Goal: Information Seeking & Learning: Understand process/instructions

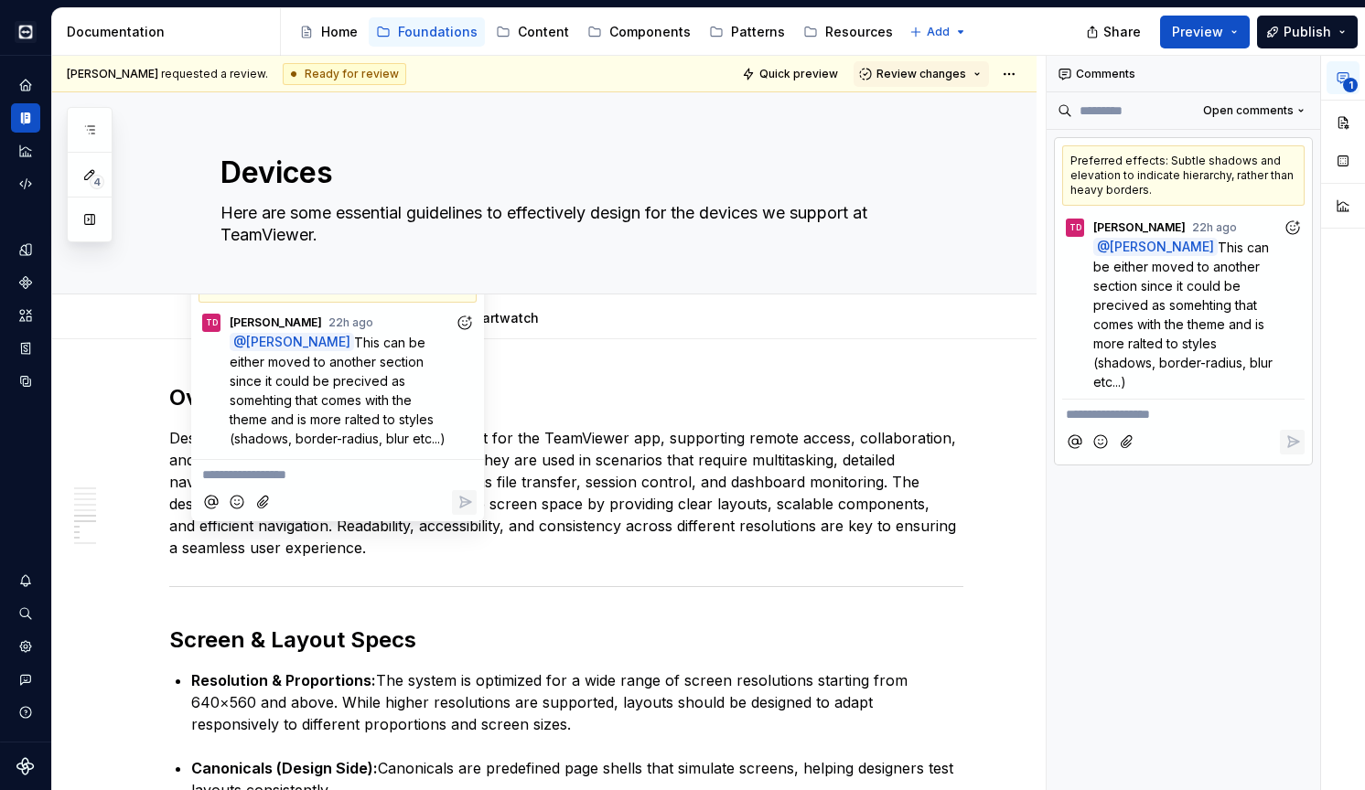
scroll to position [1763, 0]
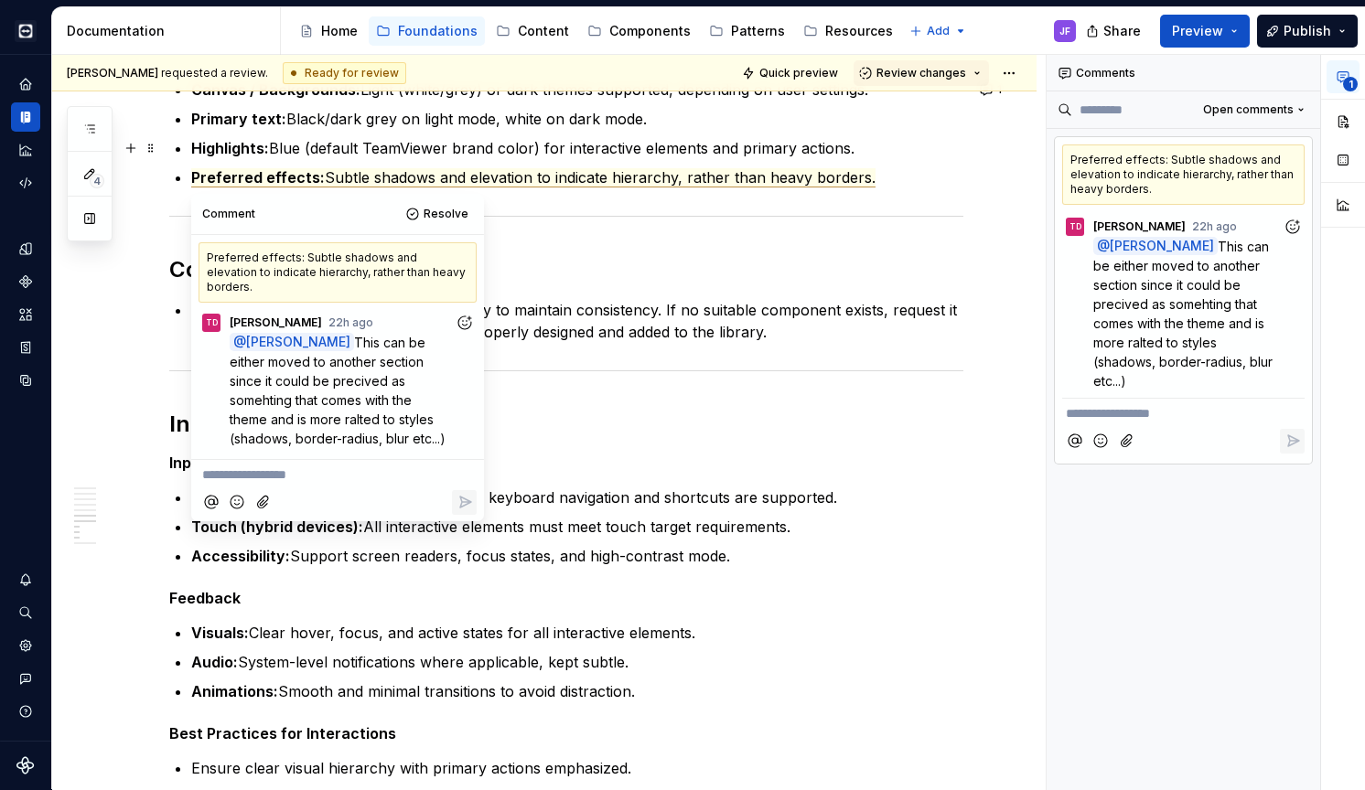
click at [797, 147] on p "Highlights: Blue (default TeamViewer brand color) for interactive elements and …" at bounding box center [577, 148] width 772 height 22
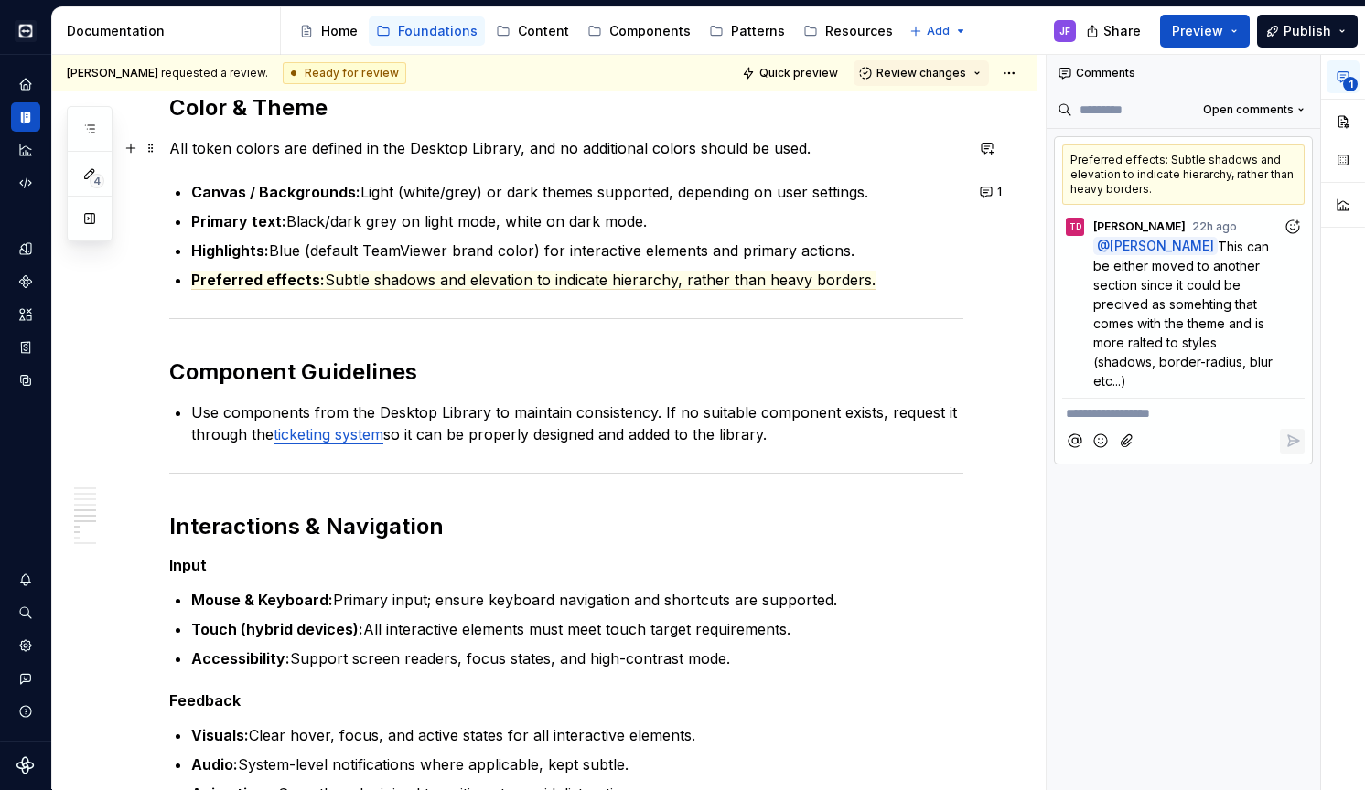
scroll to position [1677, 0]
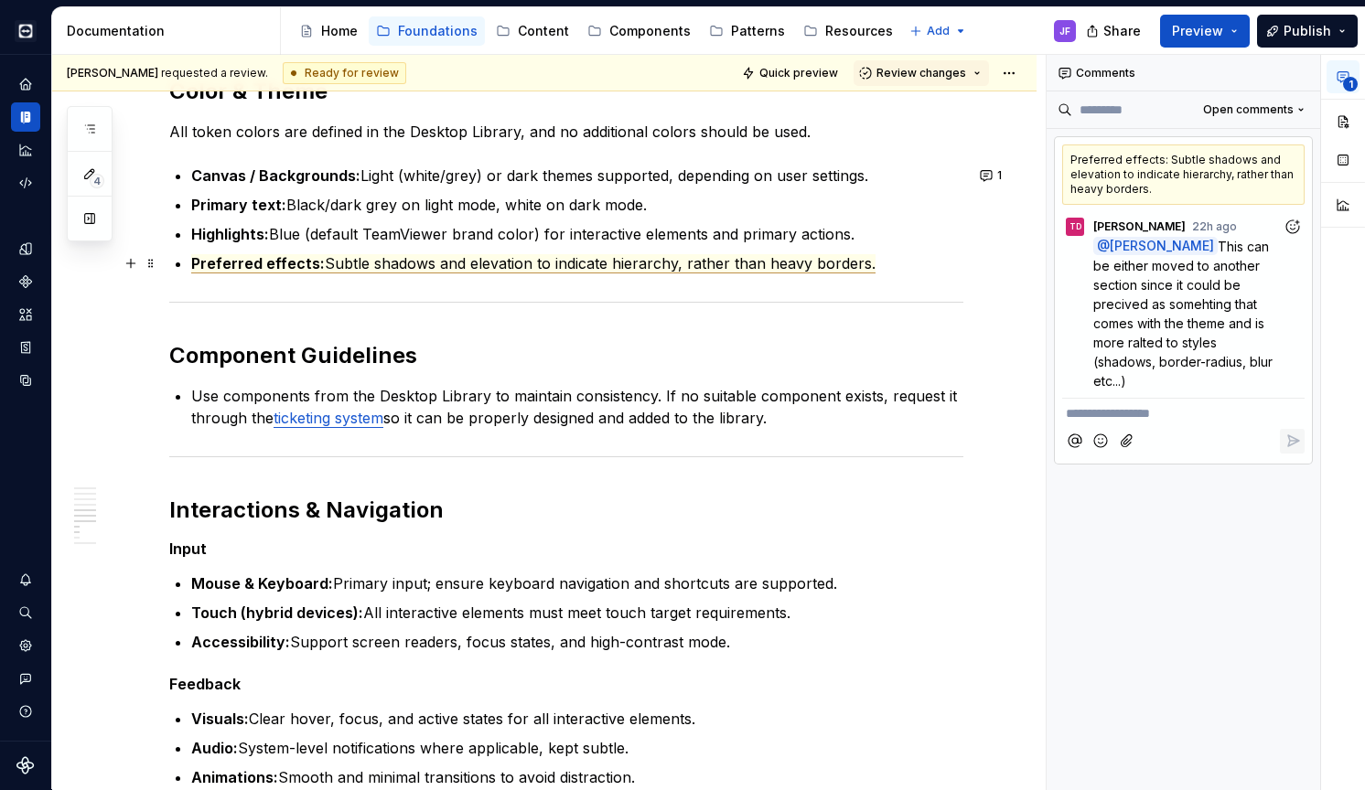
click at [191, 266] on span "Preferred effects:" at bounding box center [258, 263] width 134 height 19
click at [296, 239] on p "Highlights: Blue (default TeamViewer brand color) for interactive elements and …" at bounding box center [577, 234] width 772 height 22
click at [362, 267] on span "Subtle shadows and elevation to indicate hierarchy, rather than heavy borders." at bounding box center [600, 263] width 551 height 19
click at [478, 233] on p "Highlights: Blue (default TeamViewer brand color) for interactive elements and …" at bounding box center [577, 234] width 772 height 22
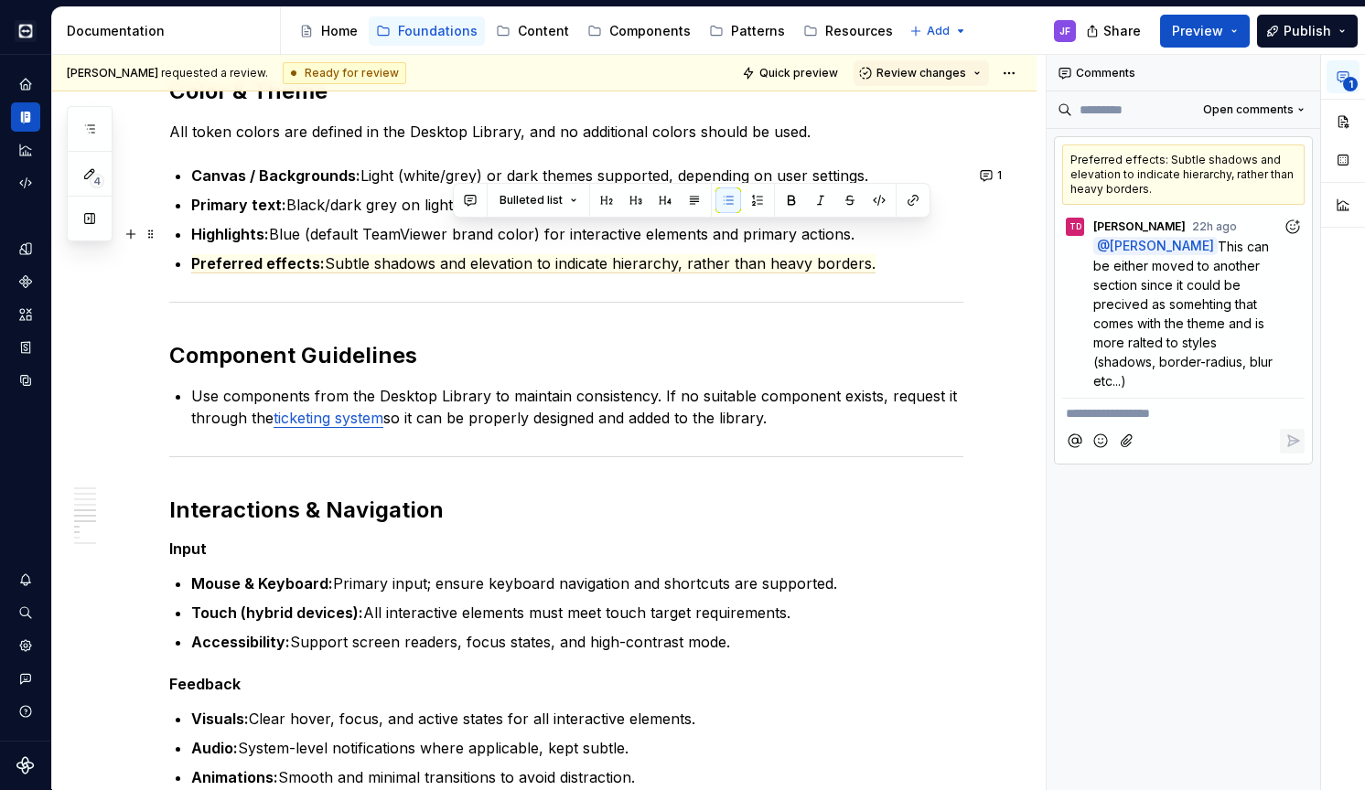
click at [502, 232] on p "Highlights: Blue (default TeamViewer brand color) for interactive elements and …" at bounding box center [577, 234] width 772 height 22
drag, startPoint x: 455, startPoint y: 234, endPoint x: 532, endPoint y: 232, distance: 76.8
click at [532, 232] on p "Highlights: Blue (default TeamViewer brand color) for interactive elements and …" at bounding box center [577, 234] width 772 height 22
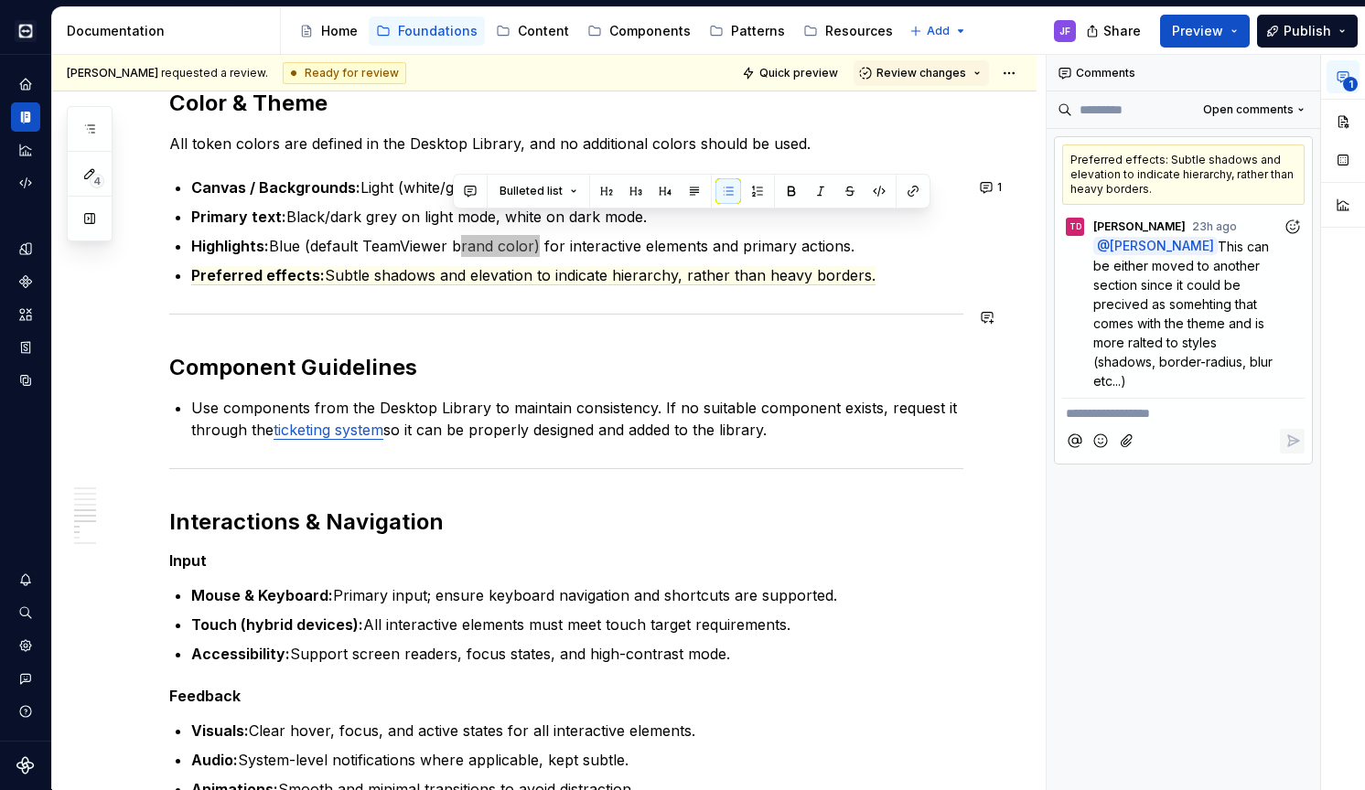
scroll to position [1698, 0]
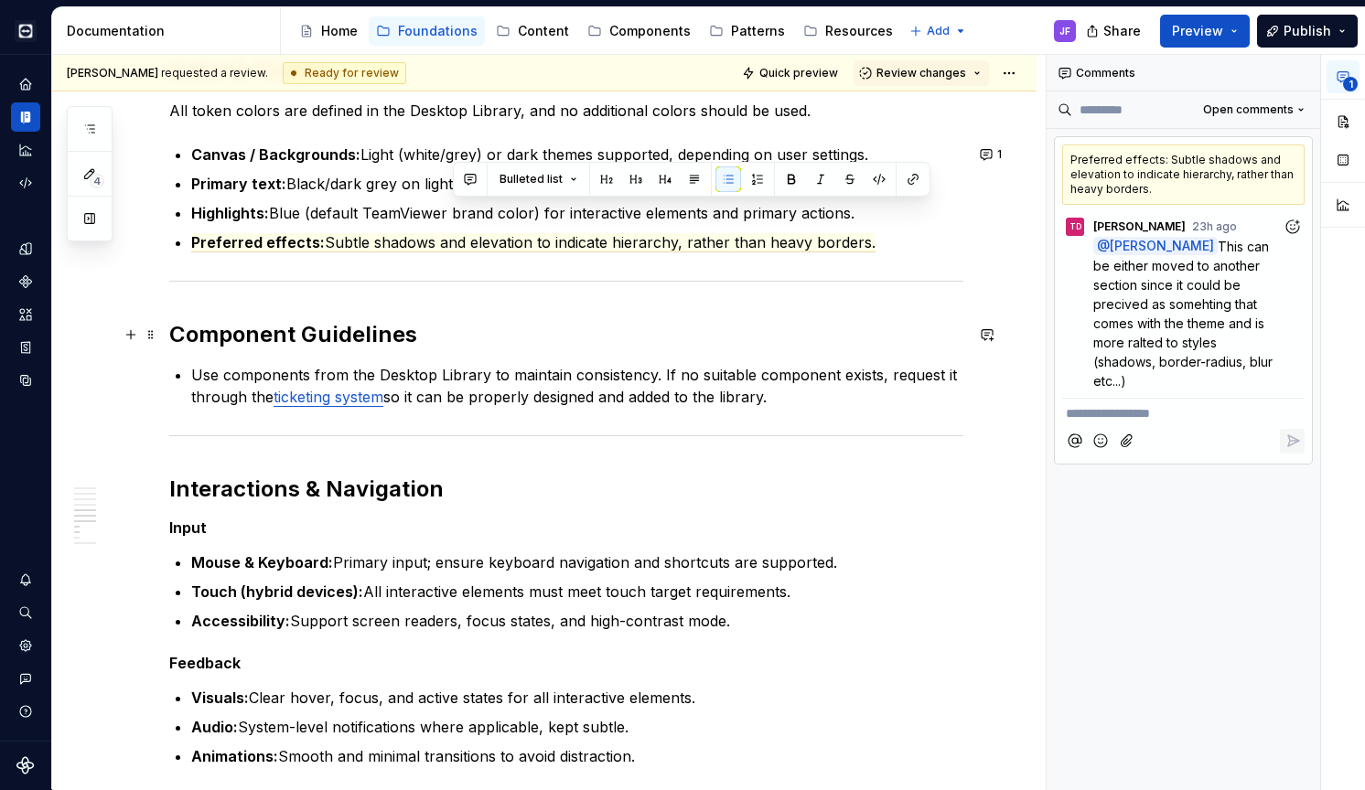
click at [623, 332] on h2 "Component Guidelines" at bounding box center [566, 334] width 794 height 29
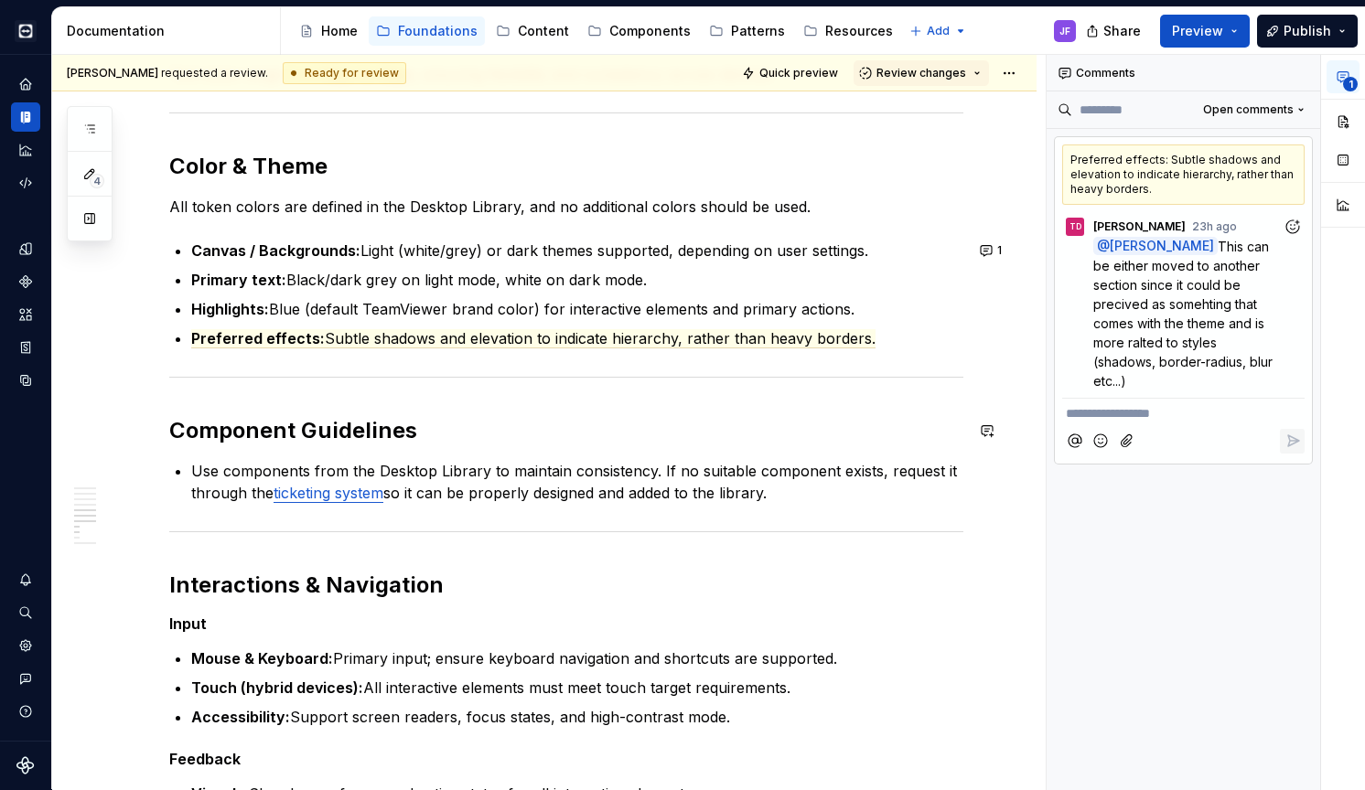
scroll to position [1573, 0]
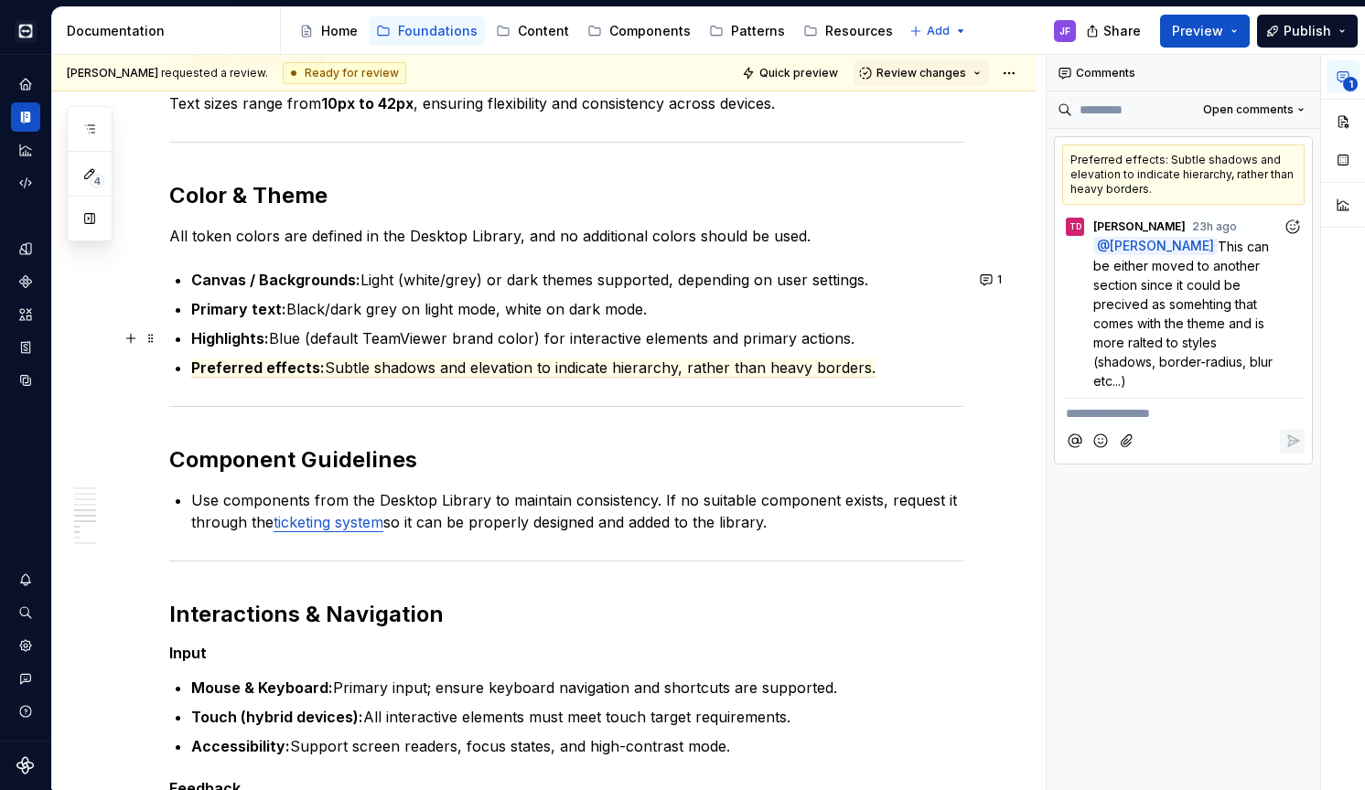
click at [558, 338] on p "Highlights: Blue (default TeamViewer brand color) for interactive elements and …" at bounding box center [577, 338] width 772 height 22
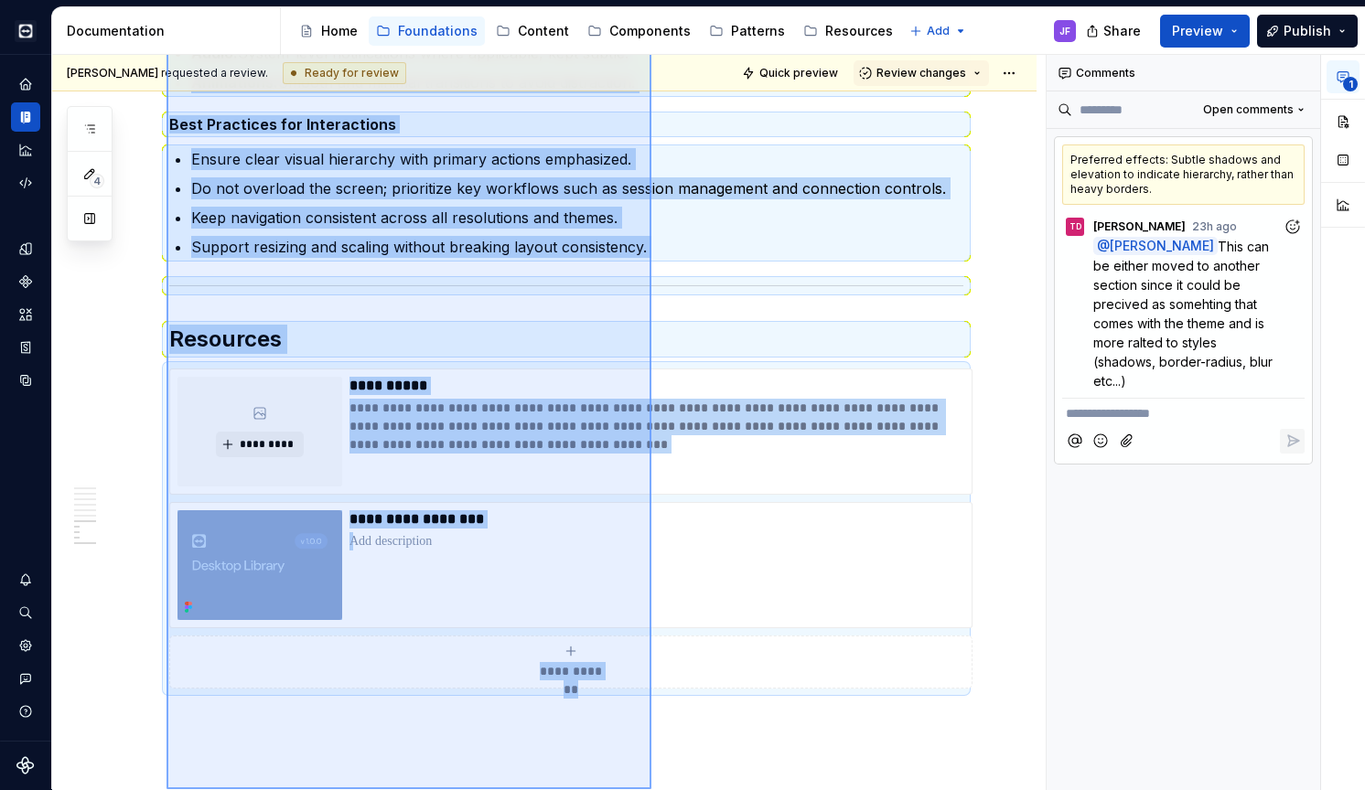
scroll to position [2574, 0]
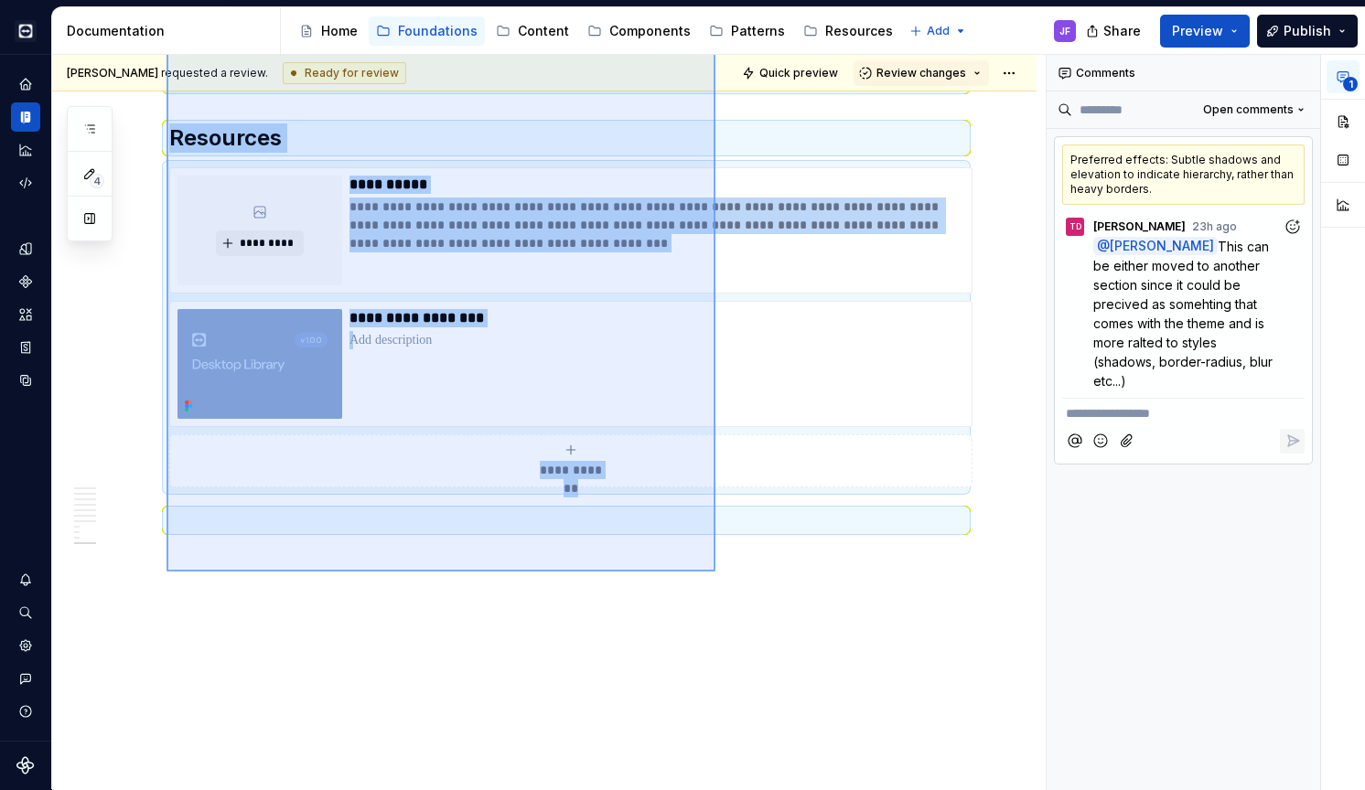
drag, startPoint x: 166, startPoint y: 285, endPoint x: 715, endPoint y: 573, distance: 619.8
click at [715, 573] on div "[PERSON_NAME] requested a review. Ready for review Quick preview Review changes…" at bounding box center [548, 422] width 993 height 735
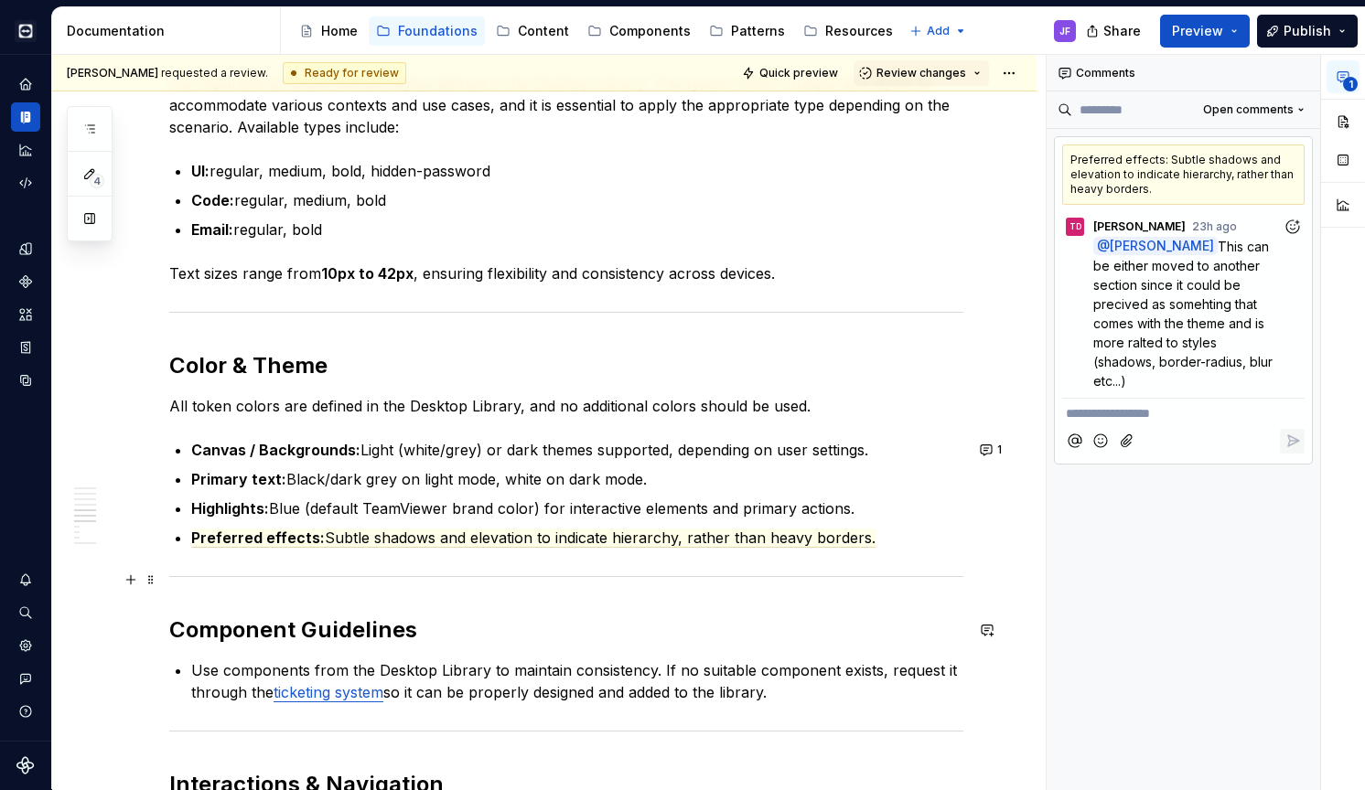
scroll to position [1389, 0]
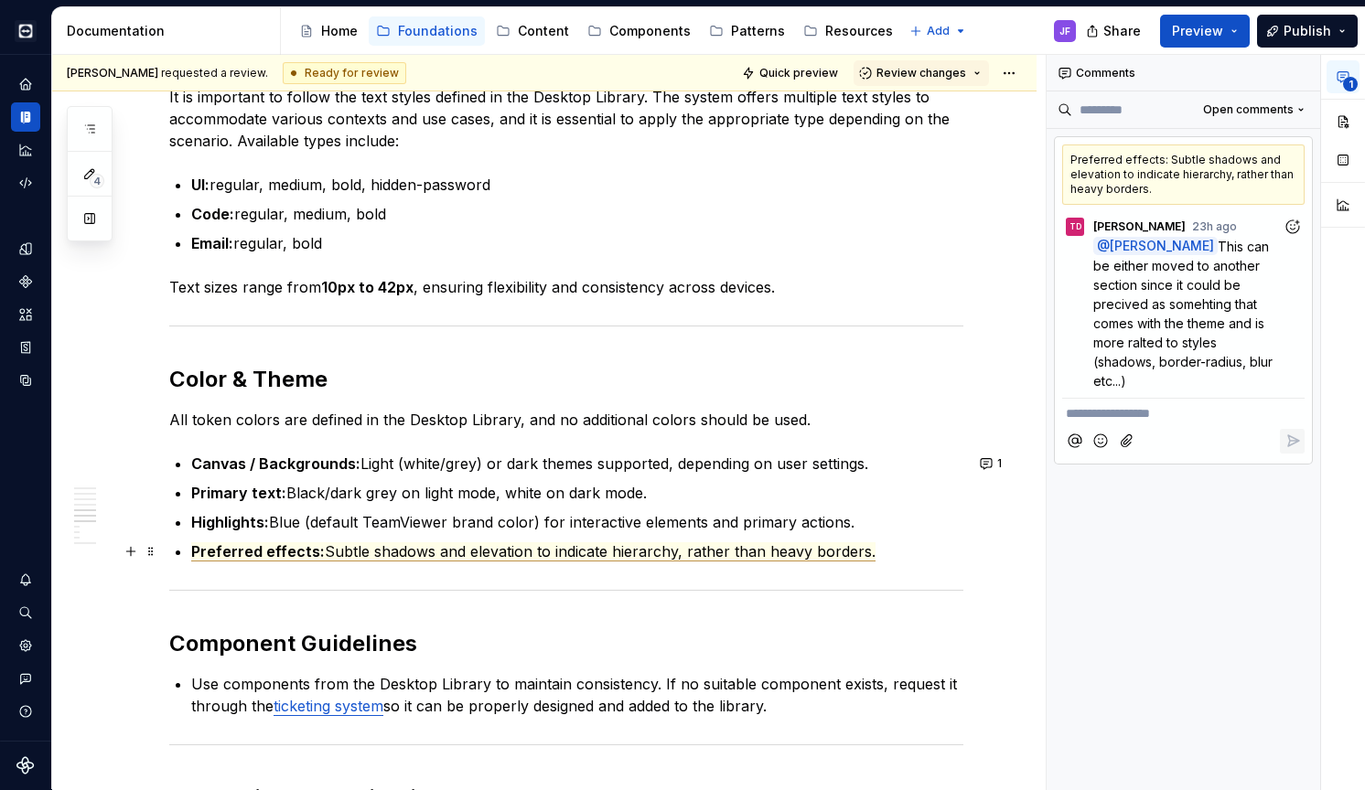
click at [680, 557] on span "Subtle shadows and elevation to indicate hierarchy, rather than heavy borders." at bounding box center [600, 551] width 551 height 19
click at [658, 555] on span "Subtle shadows and elevation to indicate hierarchy, rather than heavy borders." at bounding box center [600, 551] width 551 height 19
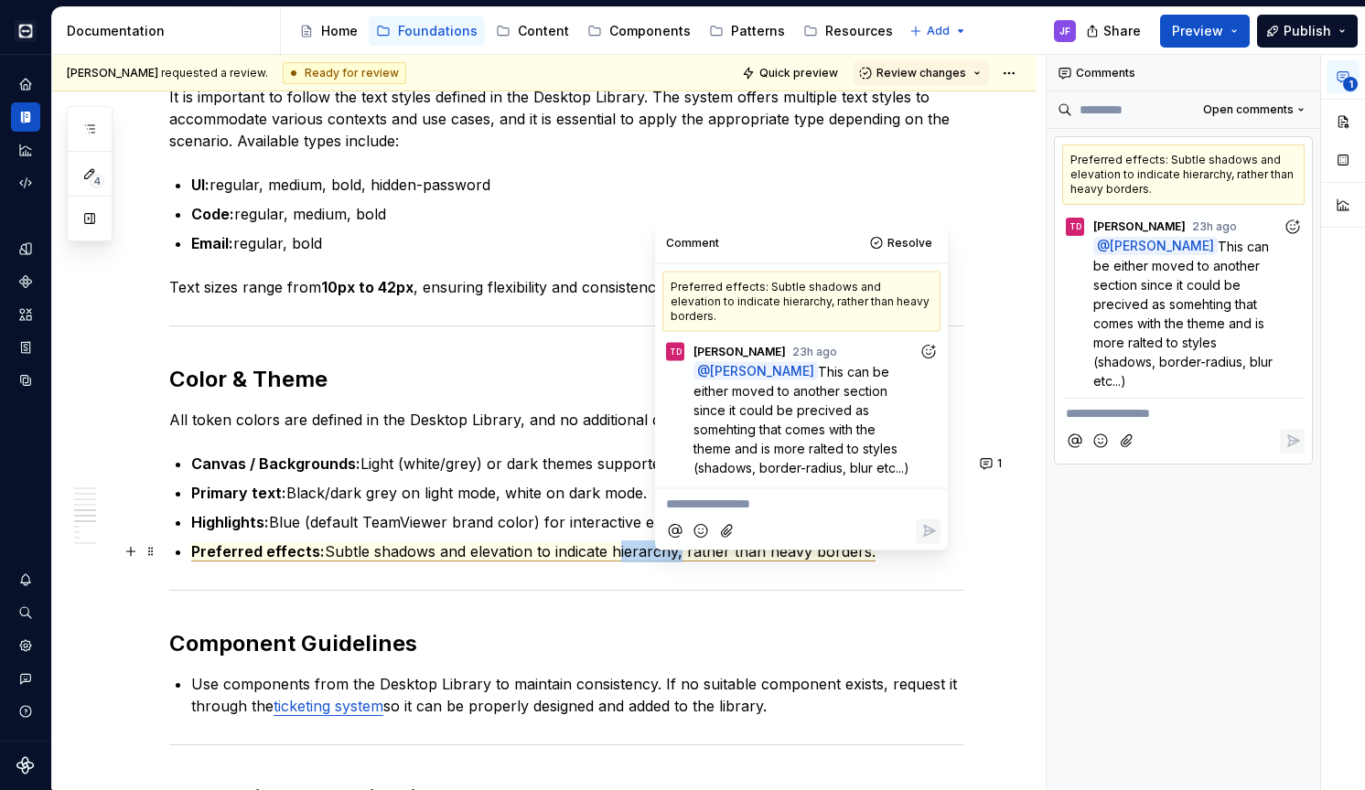
click at [658, 555] on span "Subtle shadows and elevation to indicate hierarchy, rather than heavy borders." at bounding box center [600, 551] width 551 height 19
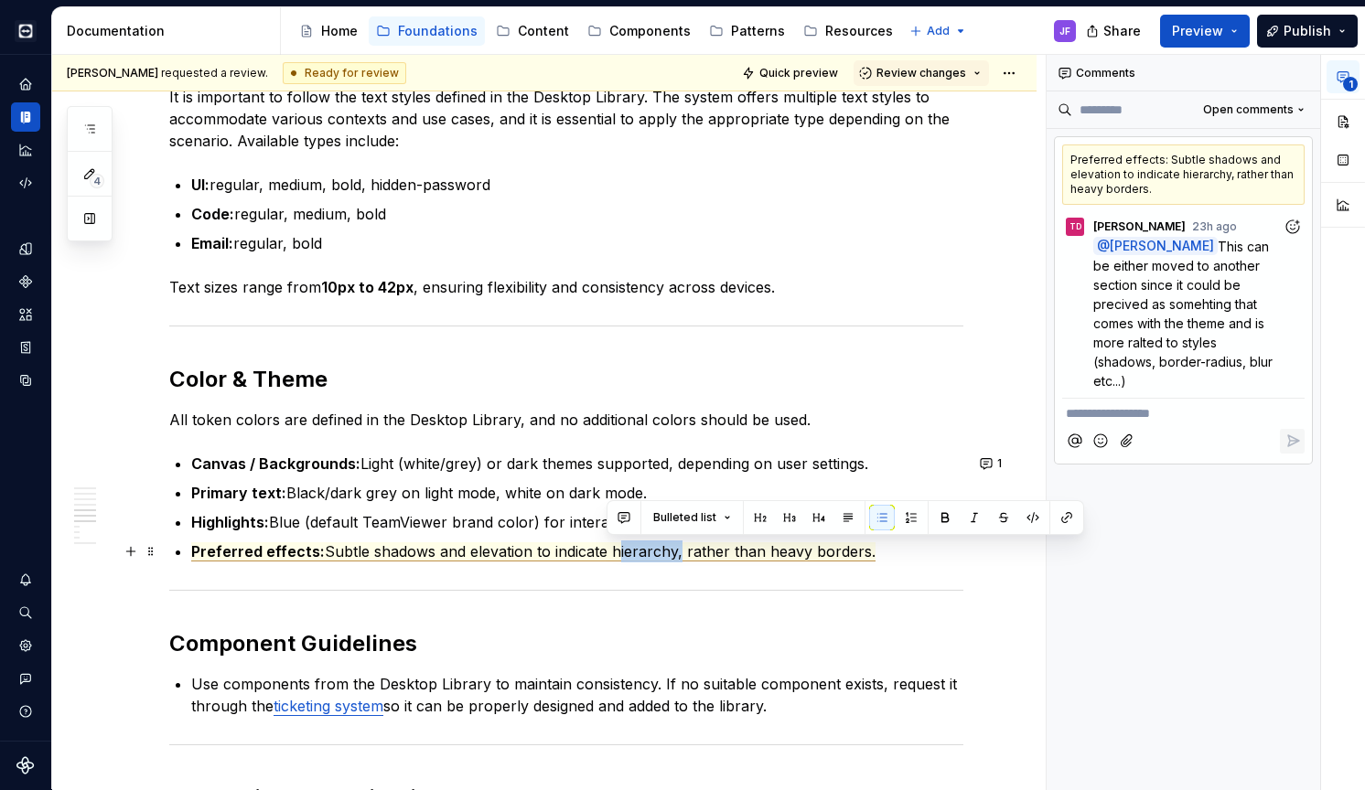
click at [658, 555] on span "Subtle shadows and elevation to indicate hierarchy, rather than heavy borders." at bounding box center [600, 551] width 551 height 19
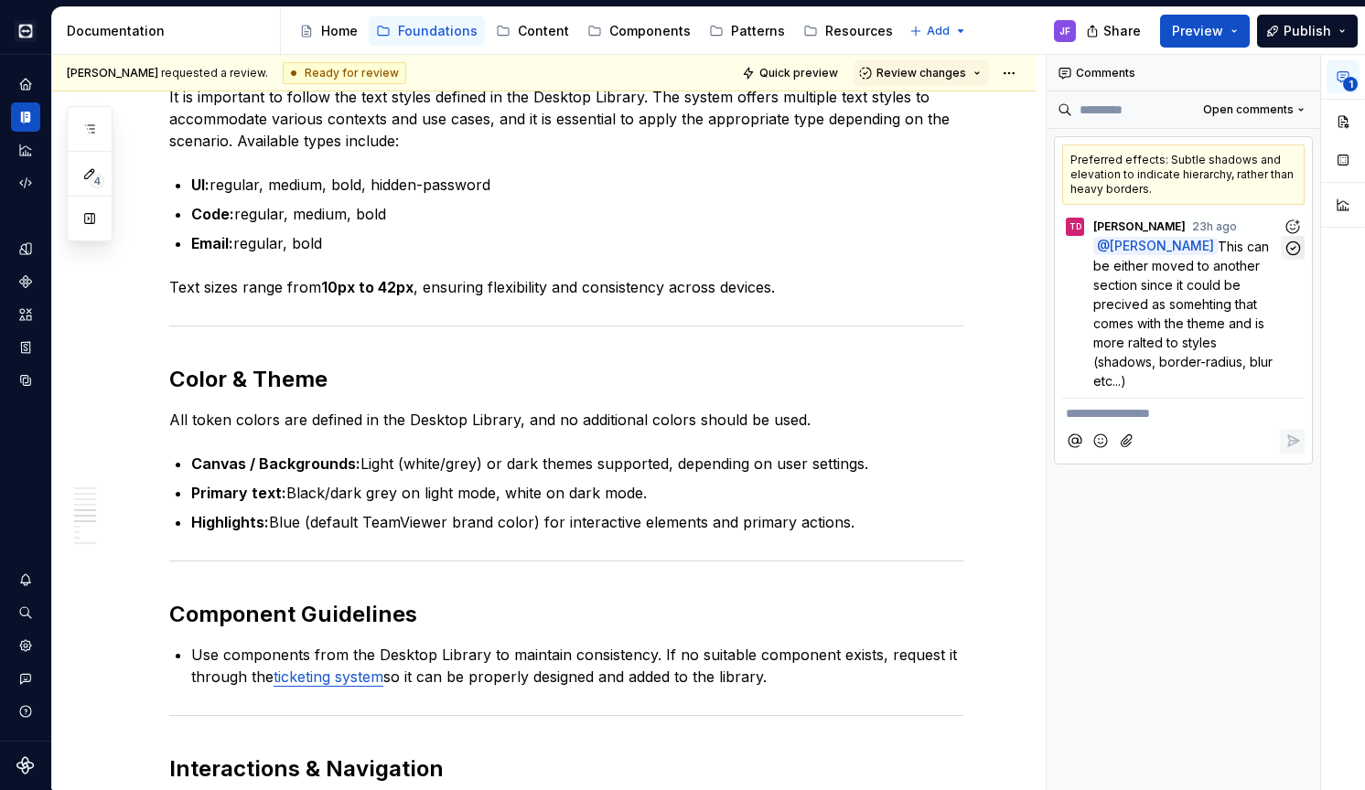
click at [1285, 247] on icon "button" at bounding box center [1292, 248] width 17 height 17
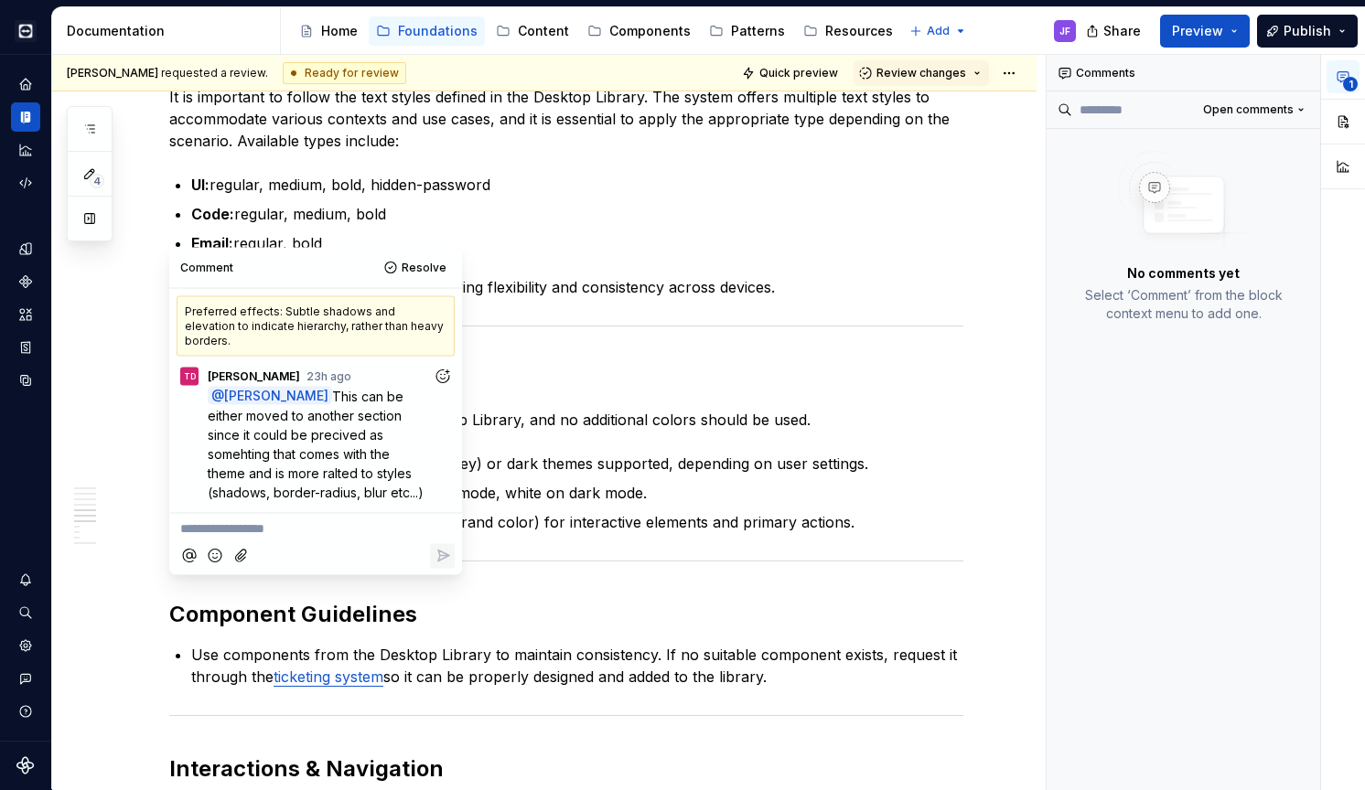
type textarea "*"
